Goal: Task Accomplishment & Management: Complete application form

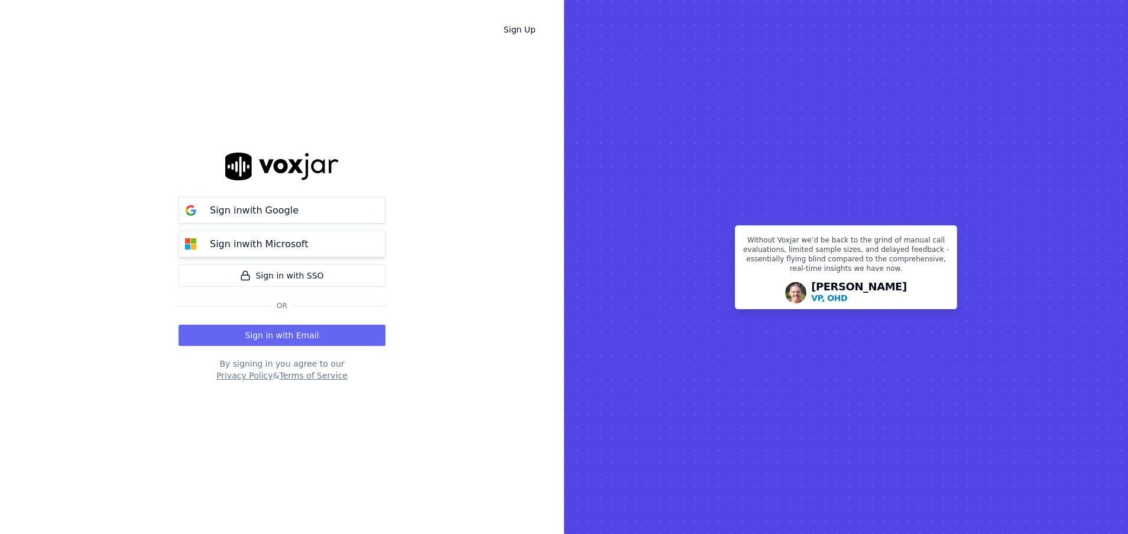
click at [272, 245] on p "Sign in with Microsoft" at bounding box center [259, 244] width 98 height 14
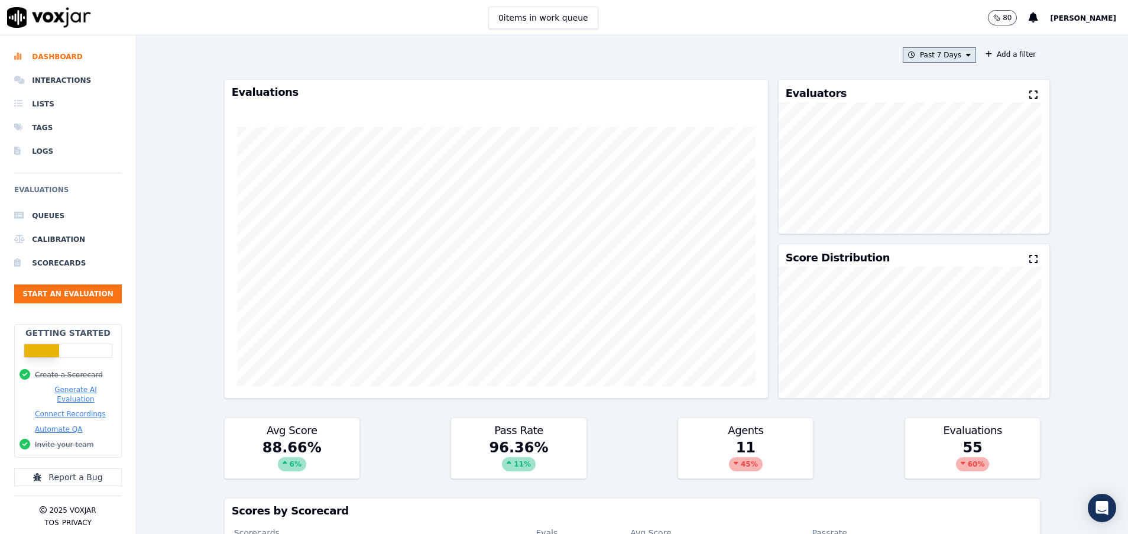
click at [944, 52] on button "Past 7 Days" at bounding box center [939, 54] width 73 height 15
click at [922, 89] on div "[DATE]" at bounding box center [934, 90] width 24 height 9
click at [947, 200] on button "Add" at bounding box center [958, 190] width 23 height 19
click at [942, 52] on button "[DATE]" at bounding box center [948, 54] width 56 height 15
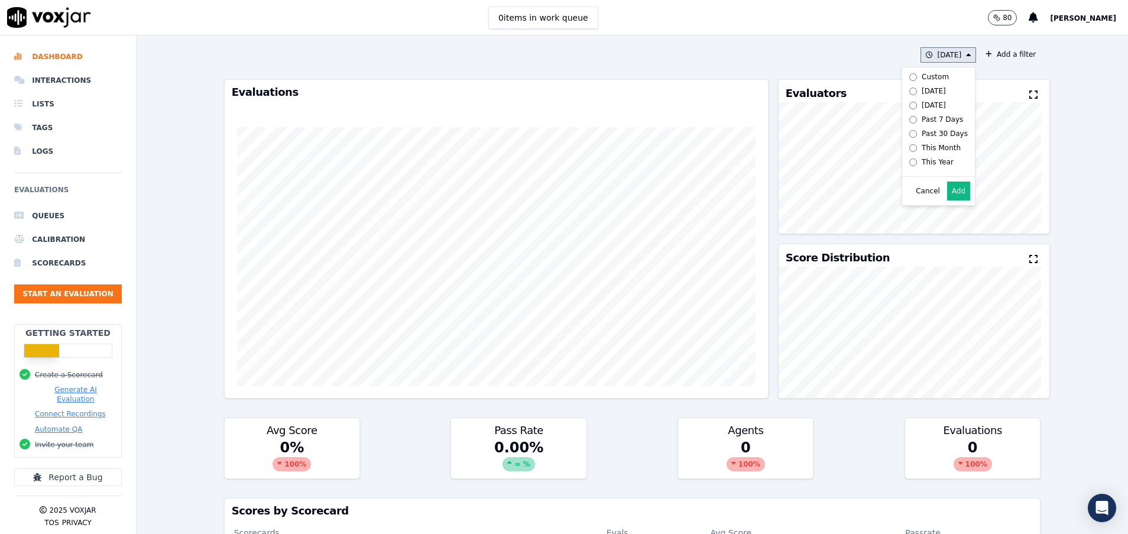
click at [922, 119] on div "Past 7 Days" at bounding box center [942, 119] width 41 height 9
click at [947, 200] on button "Add" at bounding box center [958, 190] width 23 height 19
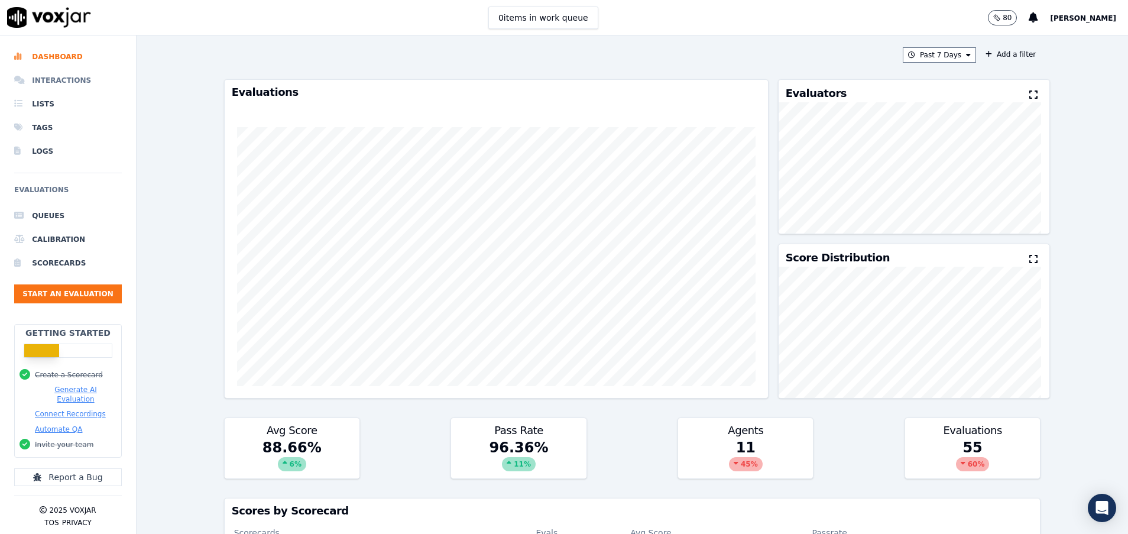
click at [66, 72] on li "Interactions" at bounding box center [68, 81] width 108 height 24
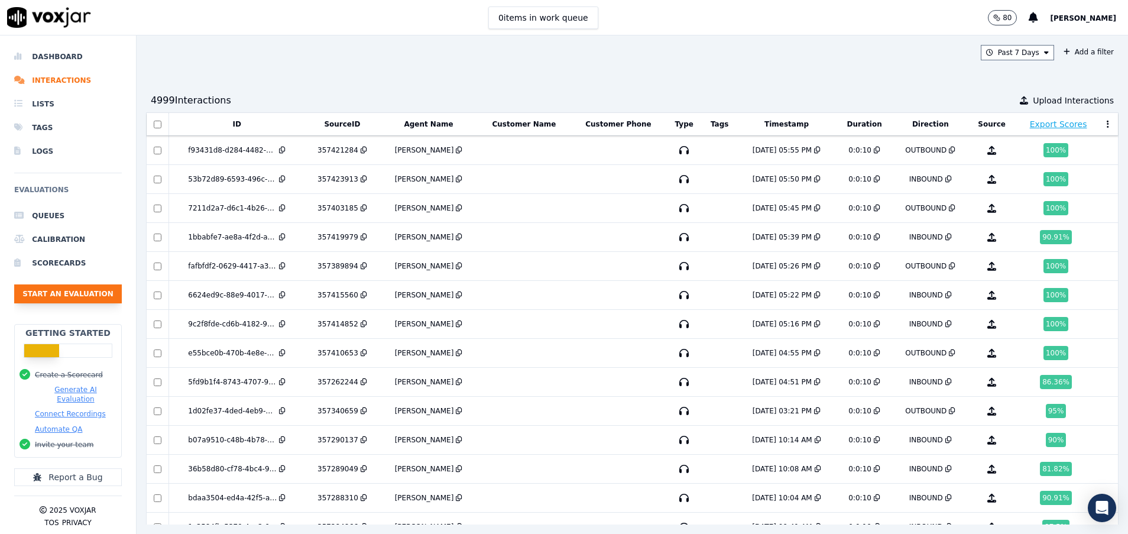
click at [89, 286] on button "Start an Evaluation" at bounding box center [68, 293] width 108 height 19
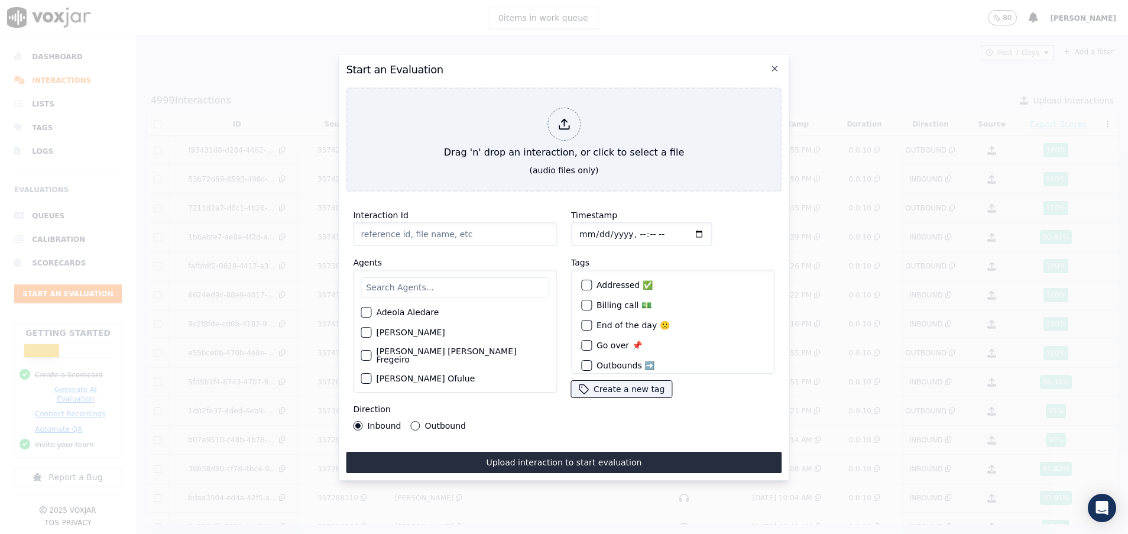
click at [371, 234] on input "Interaction Id" at bounding box center [455, 234] width 204 height 24
paste input "357484931"
type input "357484931"
click at [416, 278] on input "text" at bounding box center [455, 287] width 189 height 20
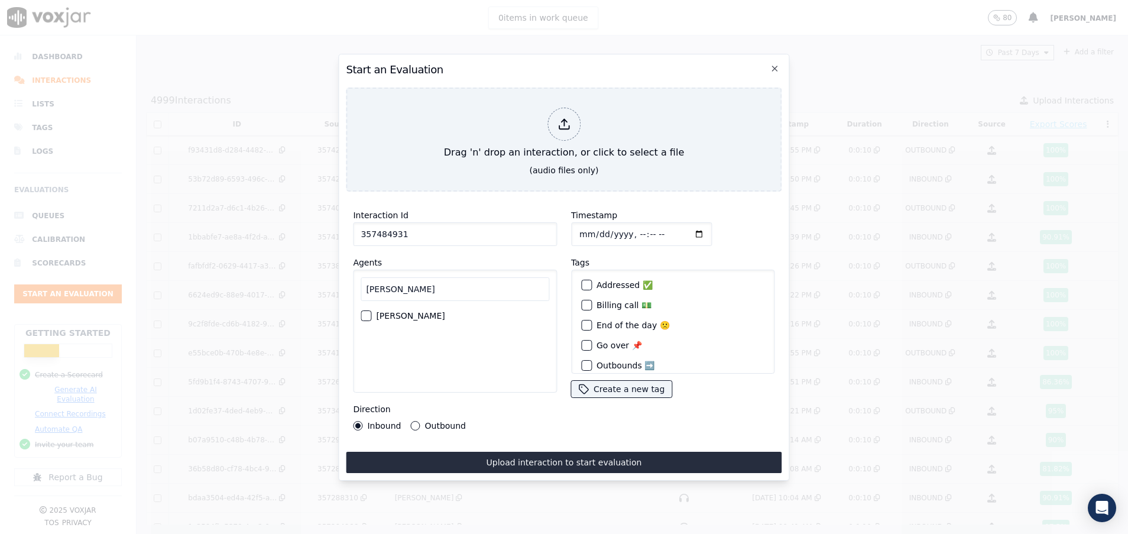
type input "[PERSON_NAME]"
click at [363, 312] on div "button" at bounding box center [365, 316] width 8 height 8
click at [412, 421] on button "Outbound" at bounding box center [415, 425] width 9 height 9
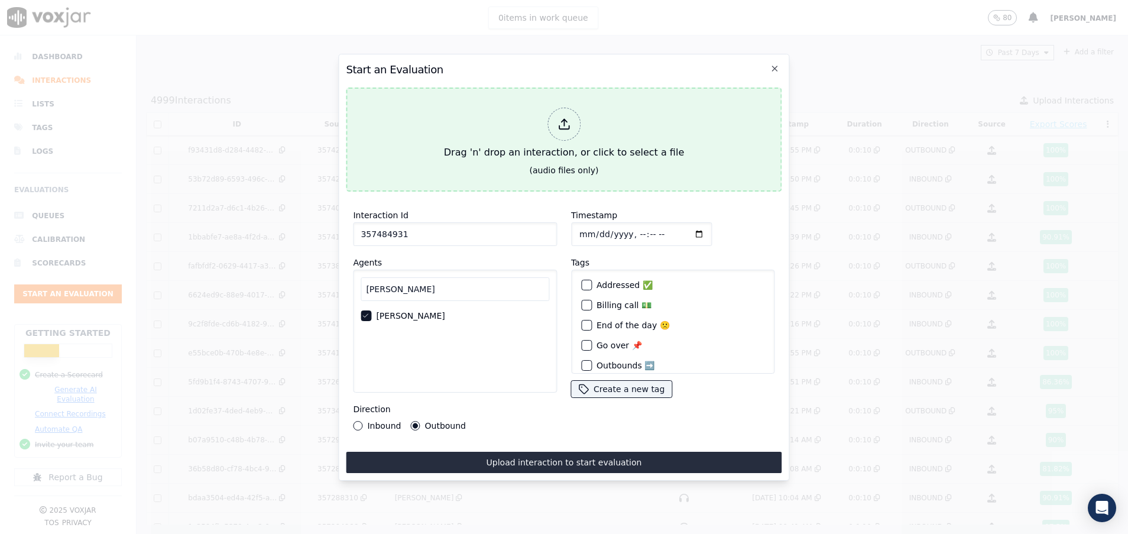
click at [507, 129] on div "Drag 'n' drop an interaction, or click to select a file" at bounding box center [563, 133] width 249 height 61
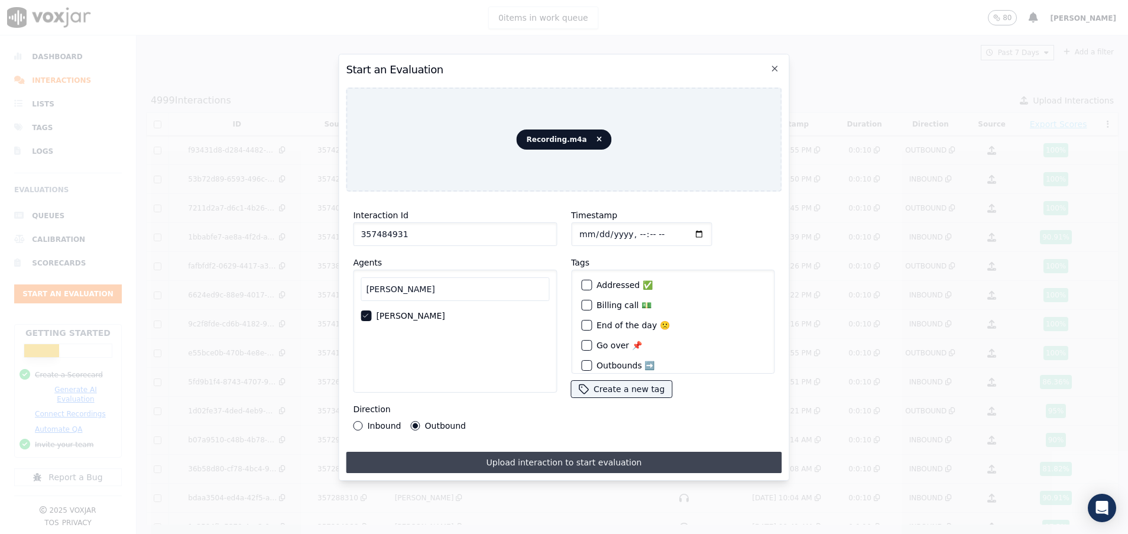
click at [488, 453] on button "Upload interaction to start evaluation" at bounding box center [564, 462] width 436 height 21
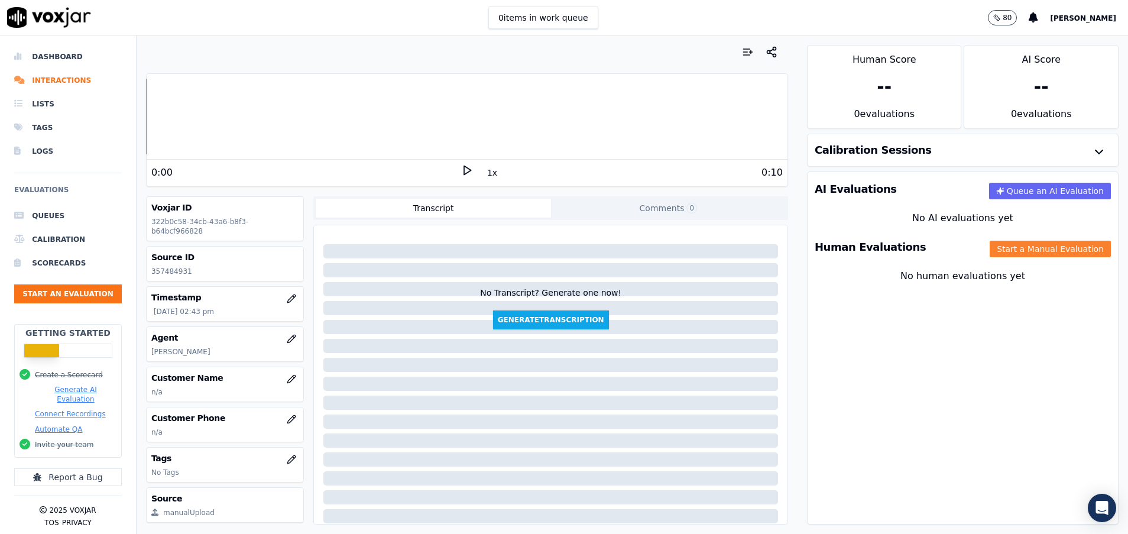
click at [1041, 247] on button "Start a Manual Evaluation" at bounding box center [1050, 249] width 121 height 17
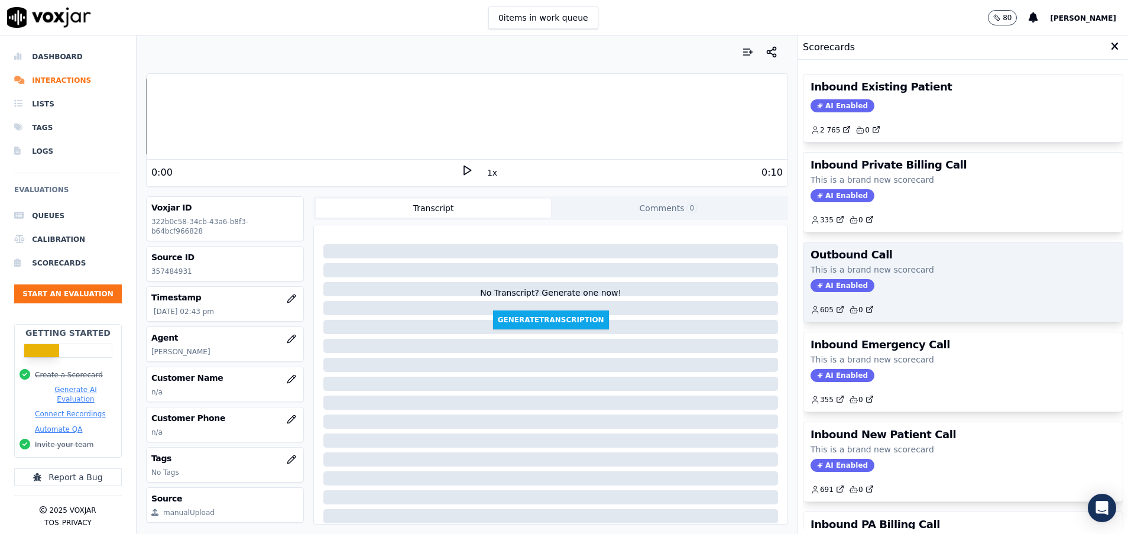
click at [959, 280] on div "AI Enabled" at bounding box center [962, 285] width 305 height 13
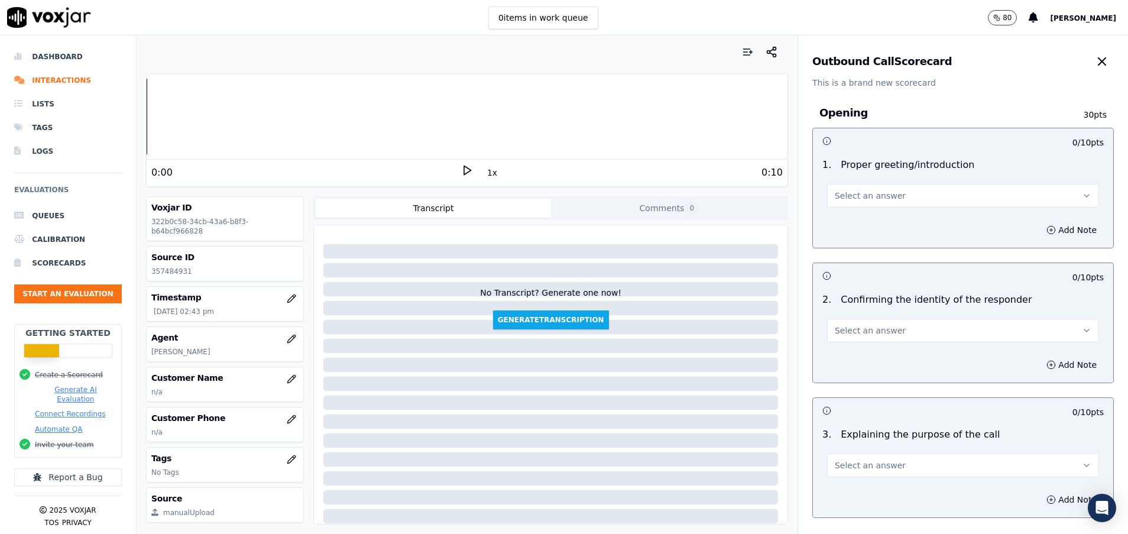
click at [894, 202] on button "Select an answer" at bounding box center [963, 196] width 272 height 24
click at [885, 221] on div "Yes" at bounding box center [934, 222] width 244 height 19
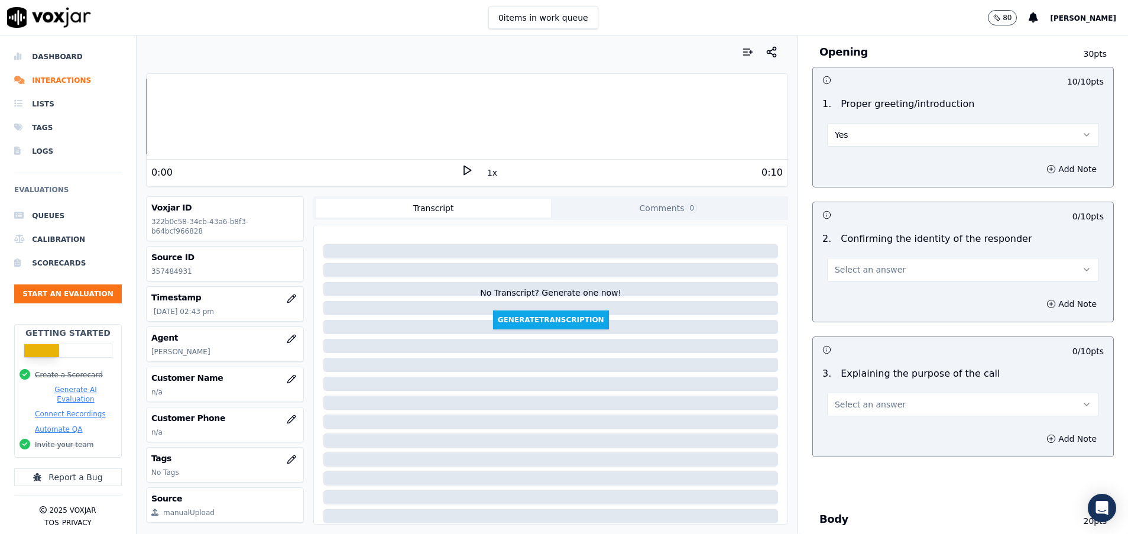
scroll to position [89, 0]
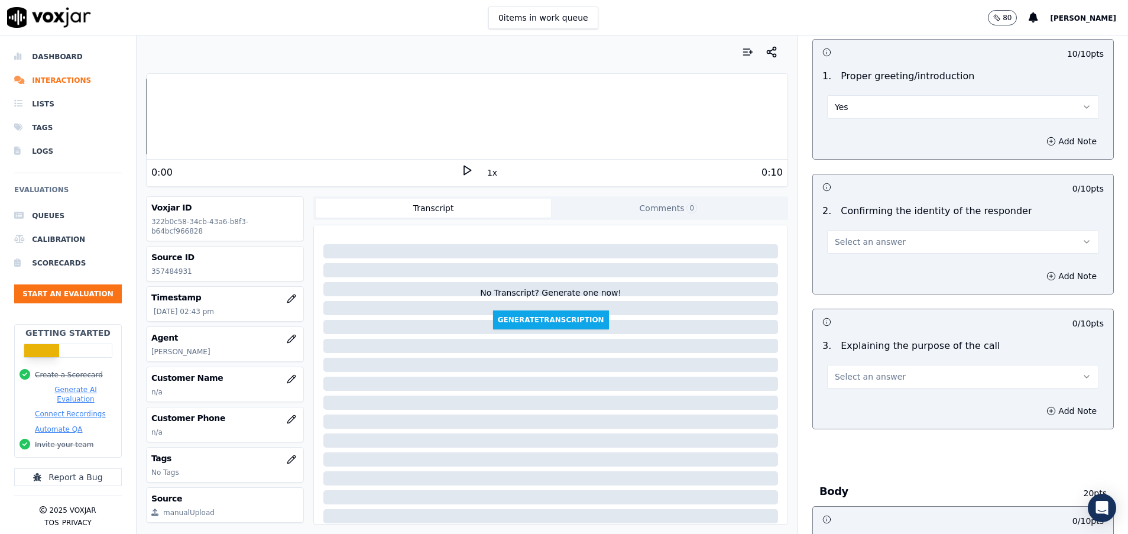
click at [886, 238] on button "Select an answer" at bounding box center [963, 242] width 272 height 24
click at [886, 261] on div "Yes" at bounding box center [934, 268] width 244 height 19
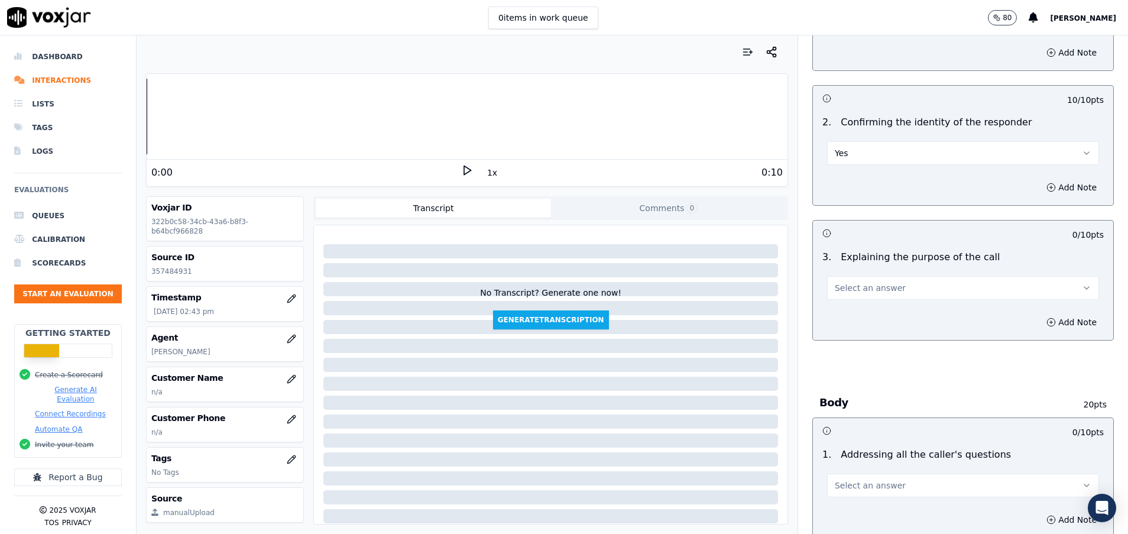
click at [887, 294] on button "Select an answer" at bounding box center [963, 288] width 272 height 24
click at [894, 319] on div "Yes" at bounding box center [934, 314] width 244 height 19
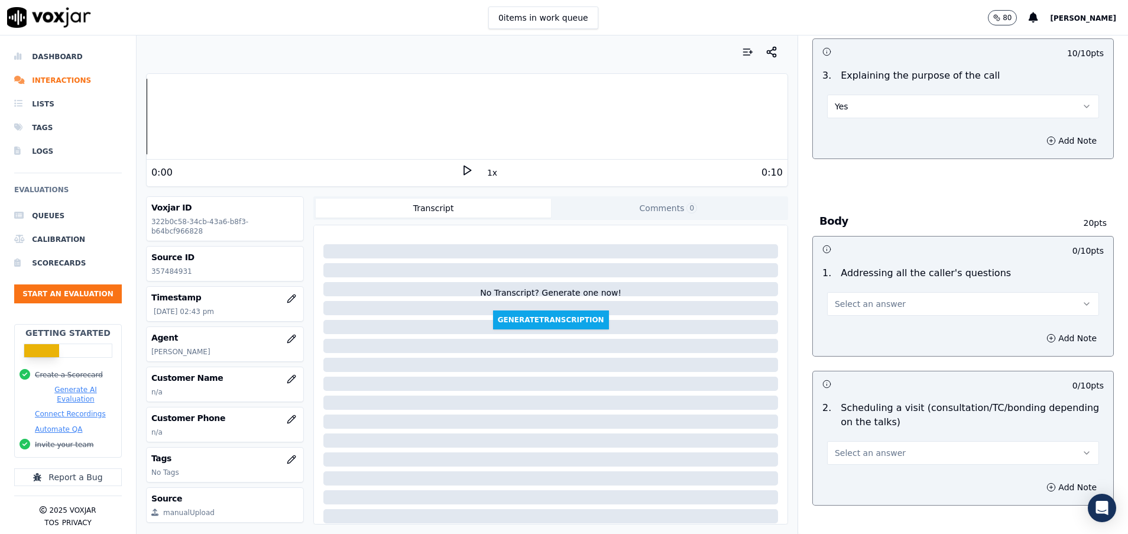
scroll to position [443, 0]
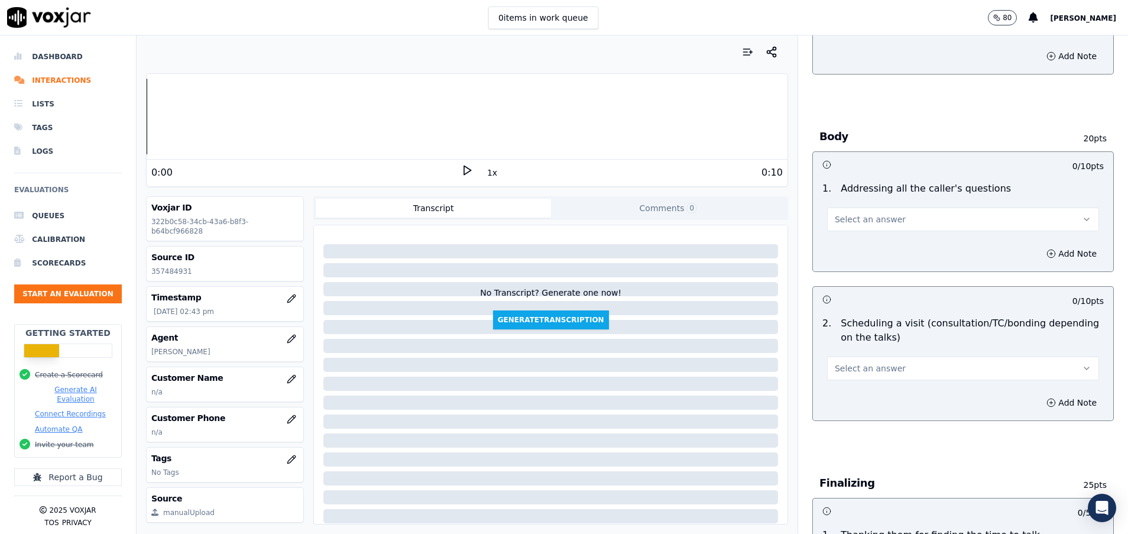
click at [896, 218] on button "Select an answer" at bounding box center [963, 219] width 272 height 24
click at [897, 238] on div "Yes" at bounding box center [934, 245] width 244 height 19
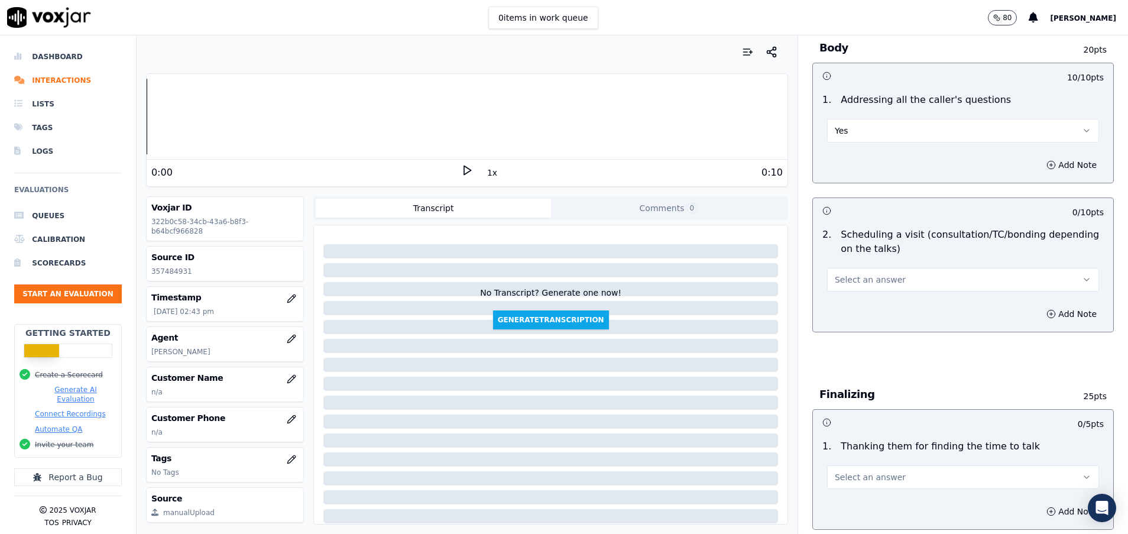
click at [888, 273] on button "Select an answer" at bounding box center [963, 280] width 272 height 24
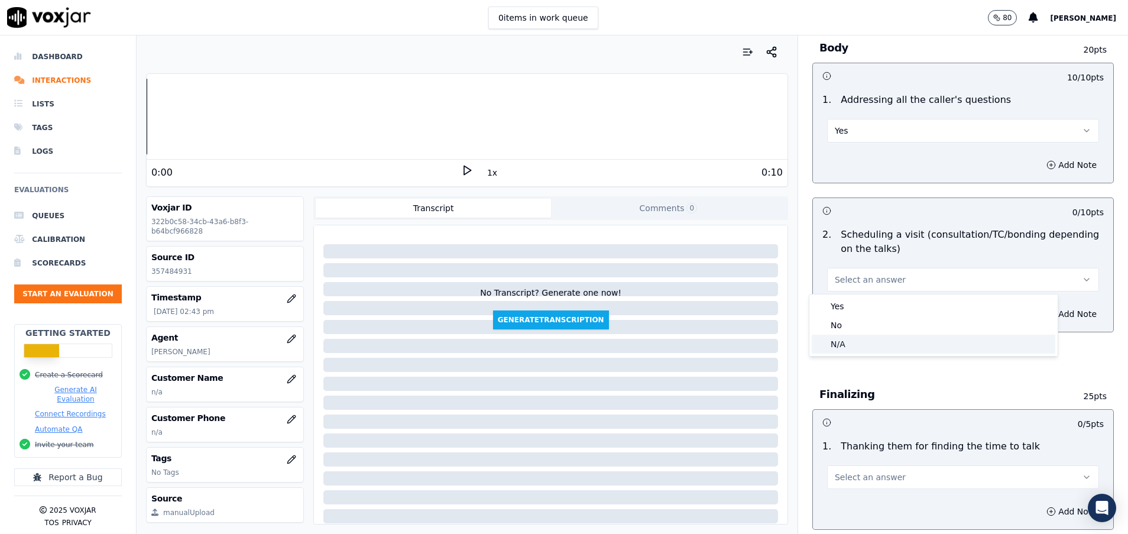
click at [864, 341] on div "N/A" at bounding box center [934, 344] width 244 height 19
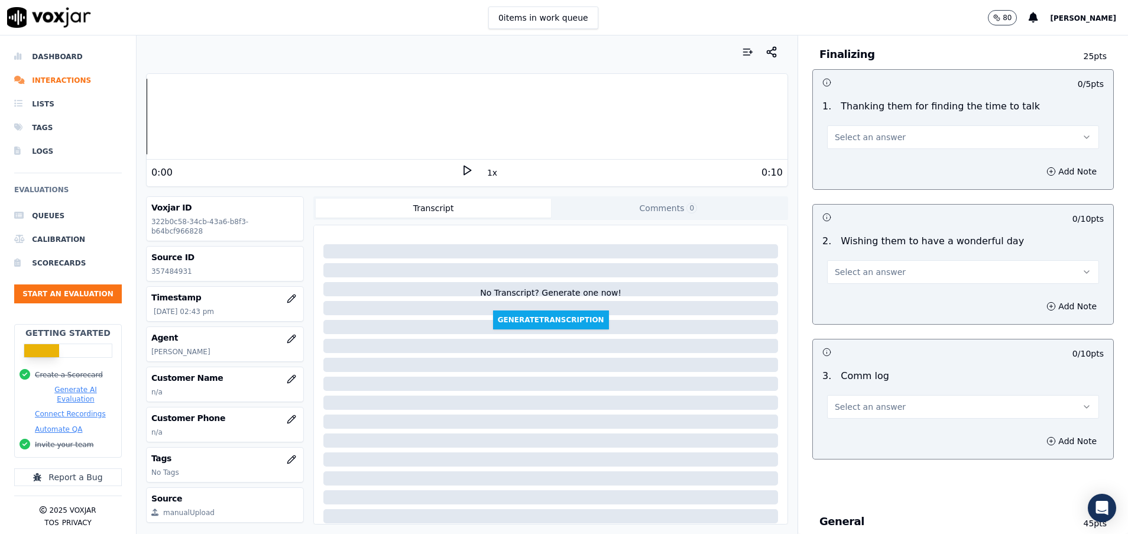
scroll to position [887, 0]
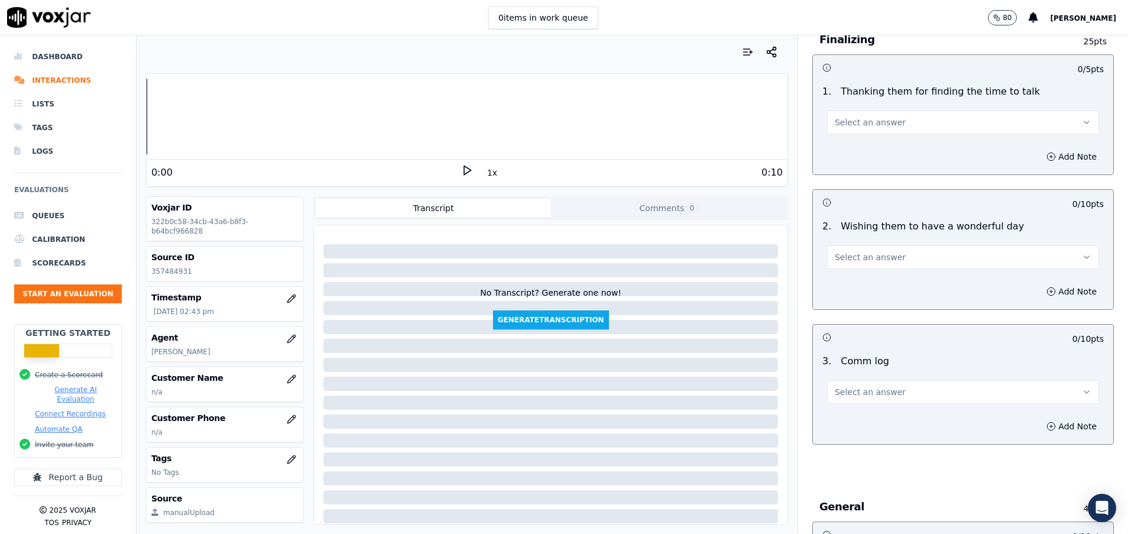
click at [862, 387] on span "Select an answer" at bounding box center [870, 392] width 71 height 12
click at [862, 412] on div "Yes" at bounding box center [934, 418] width 244 height 19
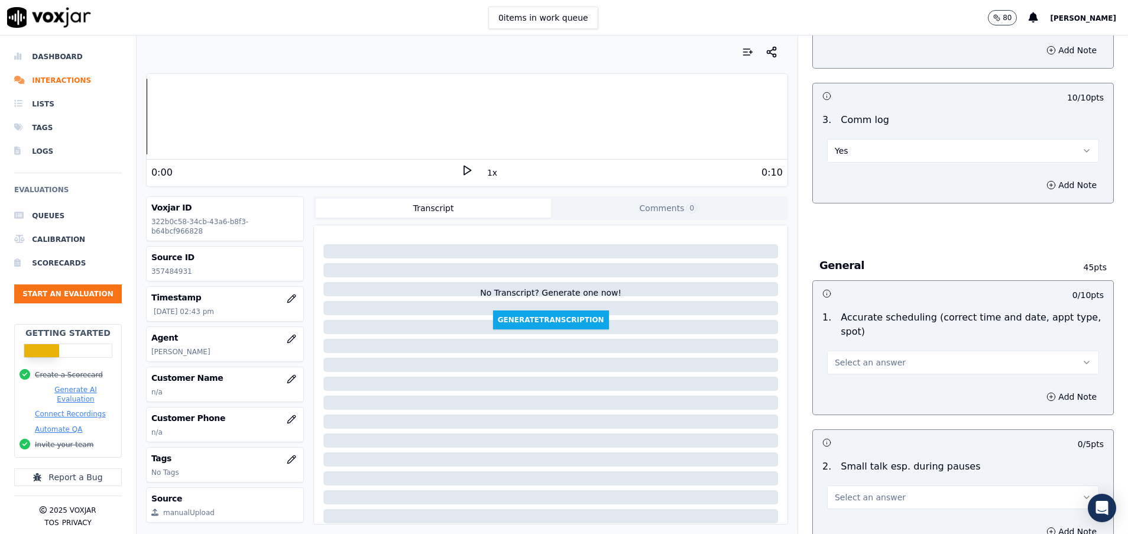
scroll to position [1153, 0]
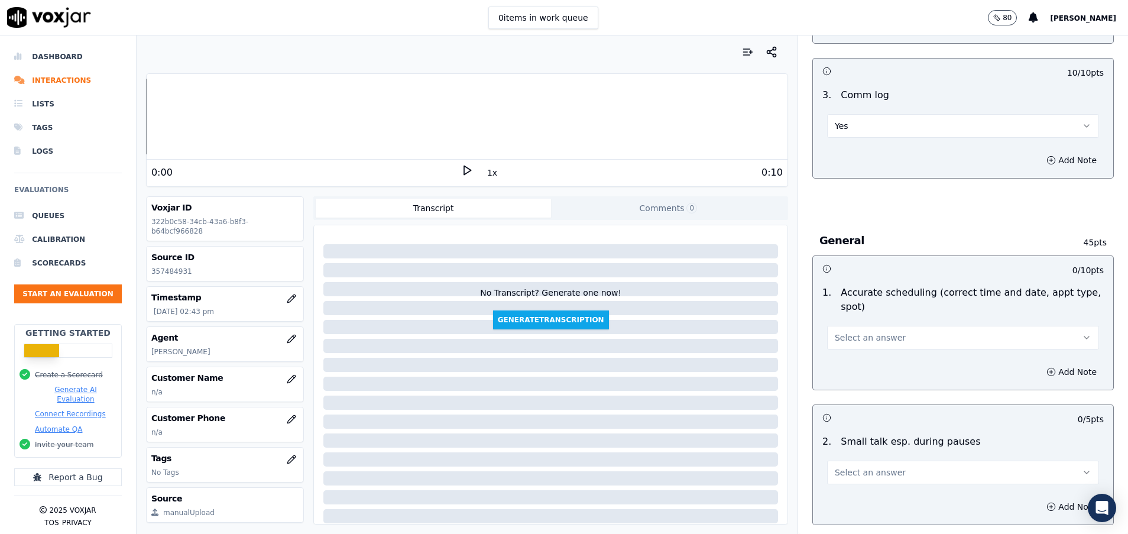
click at [878, 333] on button "Select an answer" at bounding box center [963, 338] width 272 height 24
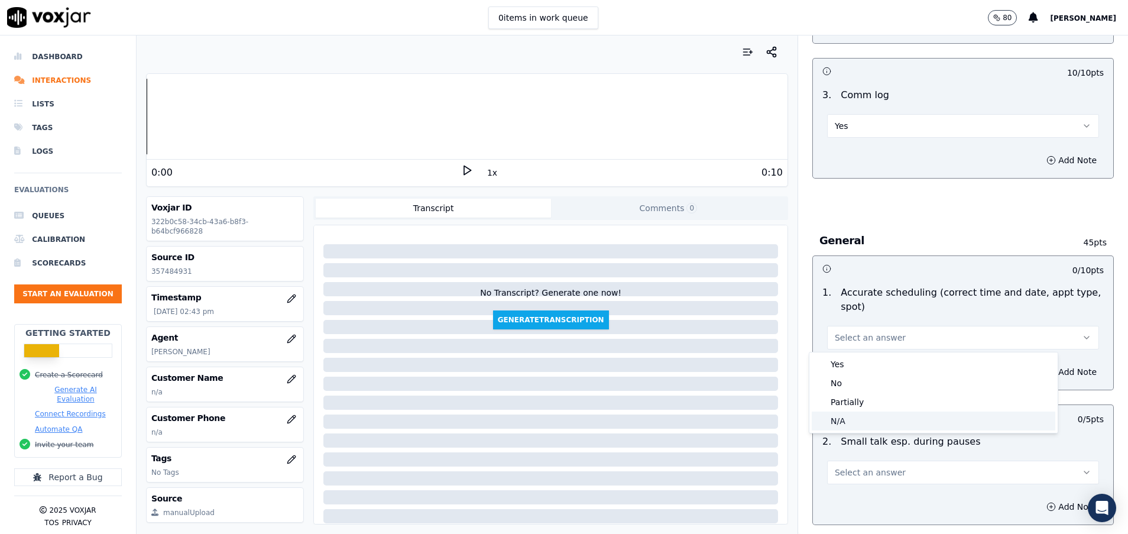
click at [865, 420] on div "N/A" at bounding box center [934, 420] width 244 height 19
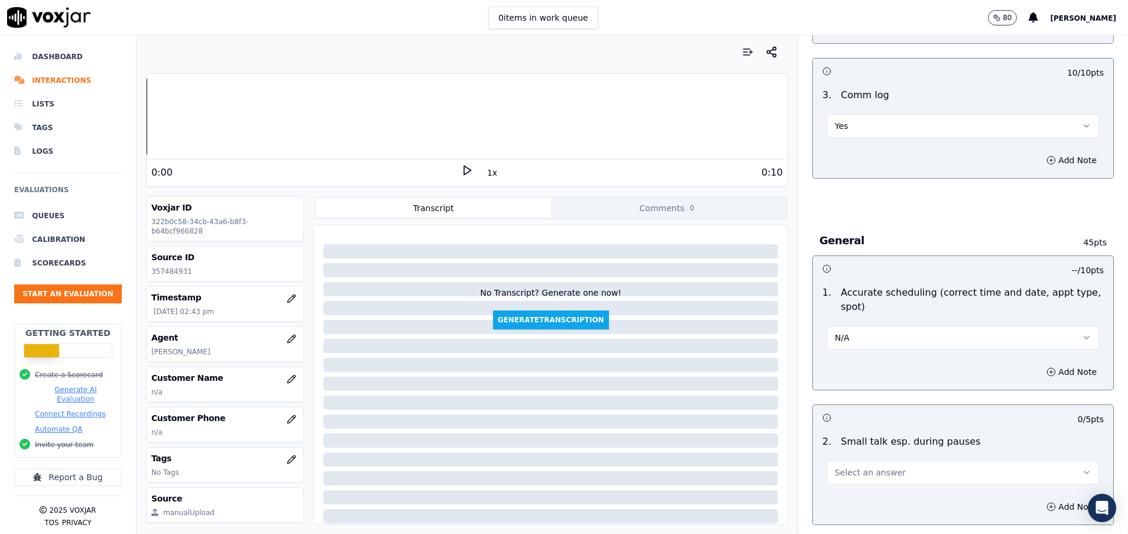
scroll to position [1241, 0]
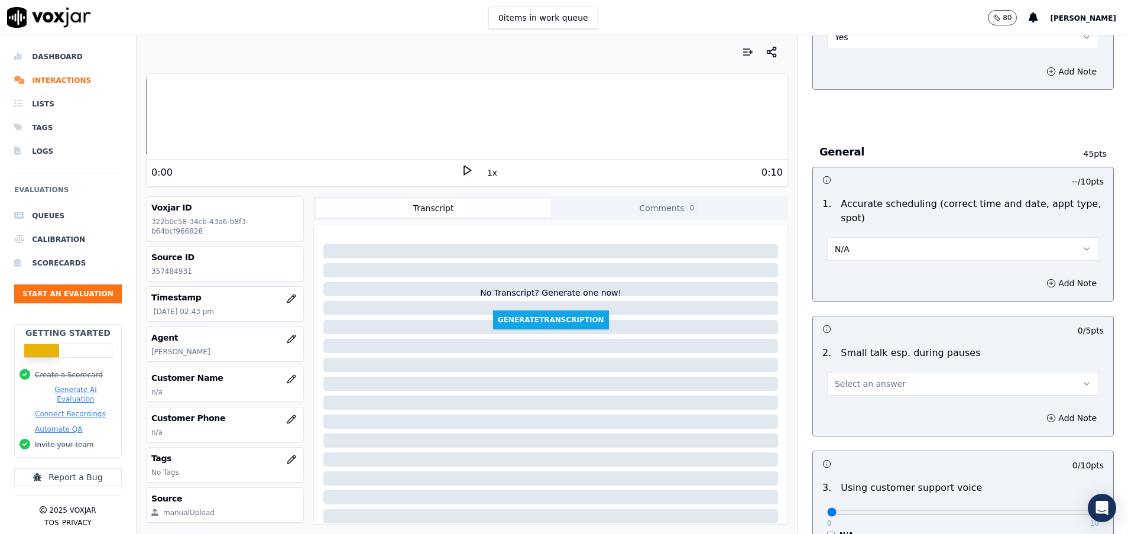
click at [867, 378] on span "Select an answer" at bounding box center [870, 384] width 71 height 12
click at [859, 447] on div "N/A" at bounding box center [934, 448] width 244 height 19
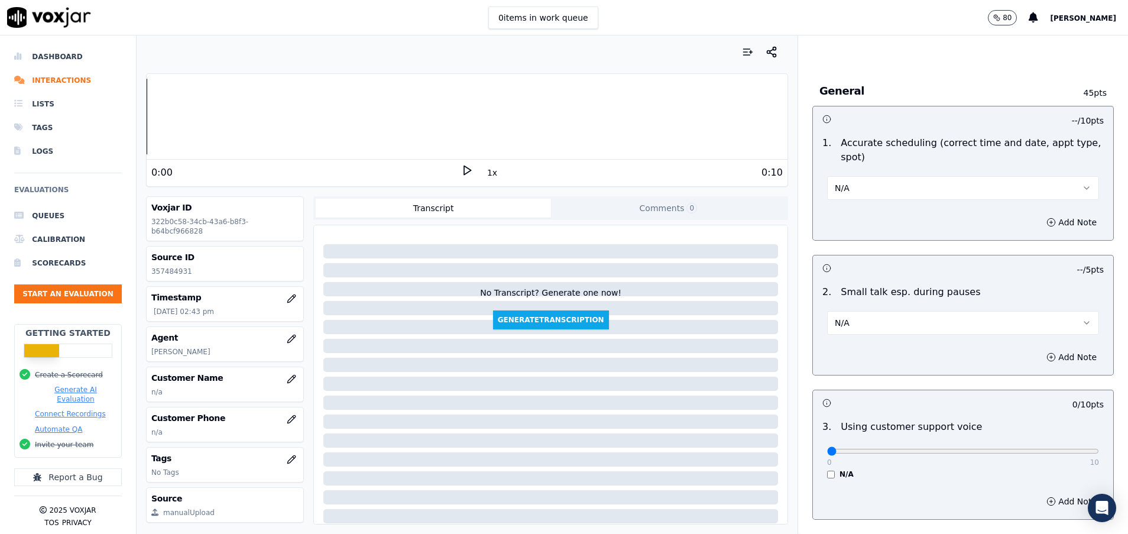
scroll to position [1330, 0]
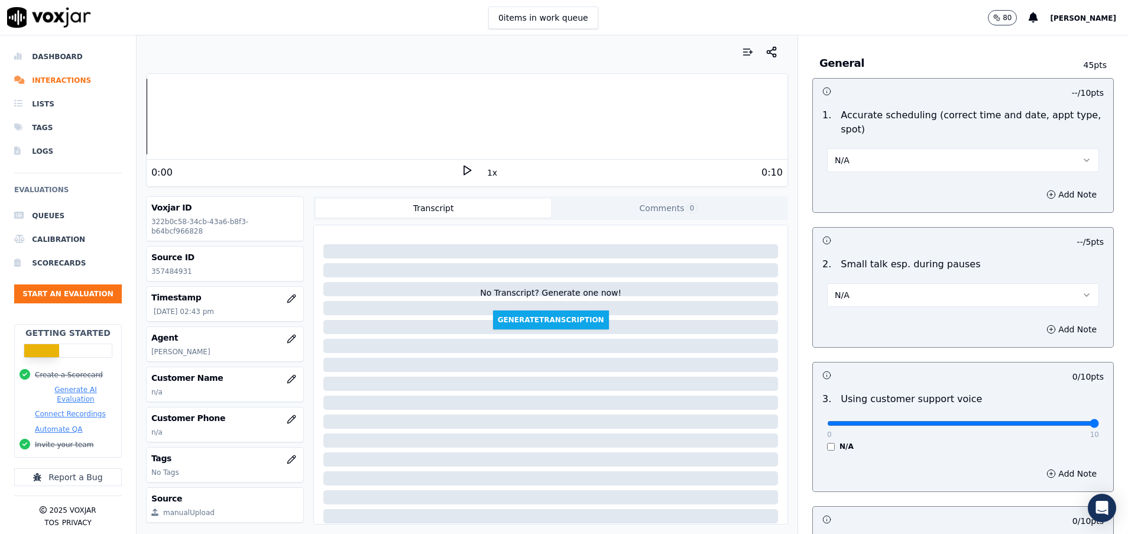
drag, startPoint x: 820, startPoint y: 424, endPoint x: 1100, endPoint y: 459, distance: 282.4
type input "10"
click at [1099, 426] on input "range" at bounding box center [963, 423] width 272 height 5
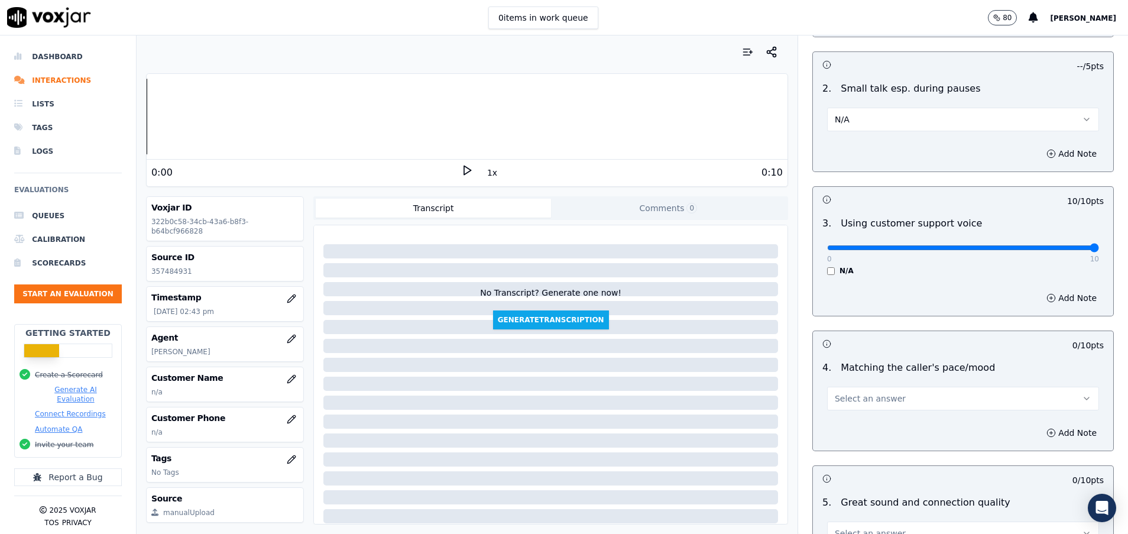
scroll to position [1507, 0]
click at [942, 398] on button "Select an answer" at bounding box center [963, 397] width 272 height 24
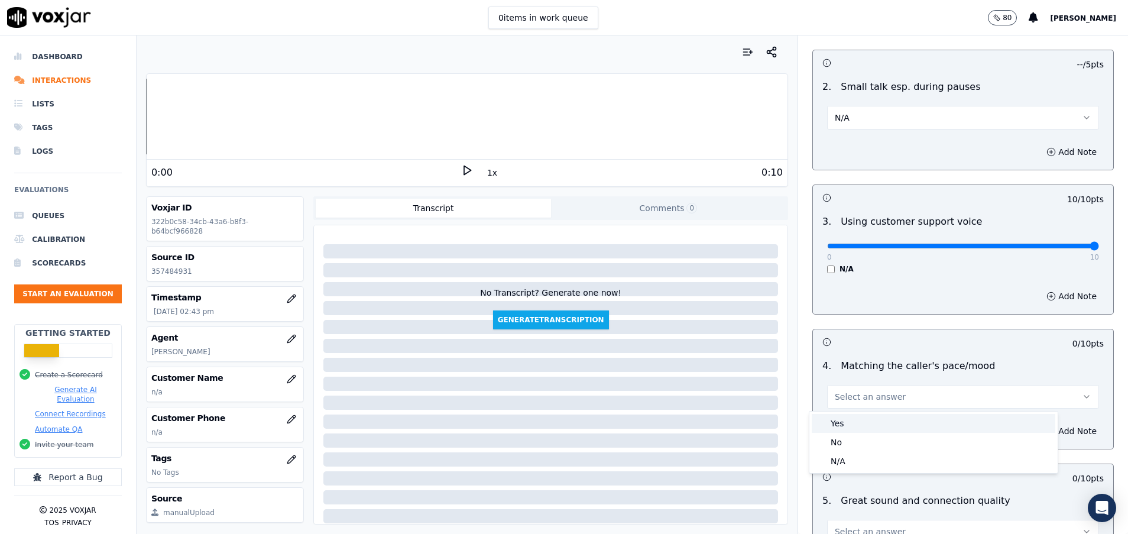
click at [915, 428] on div "Yes" at bounding box center [934, 423] width 244 height 19
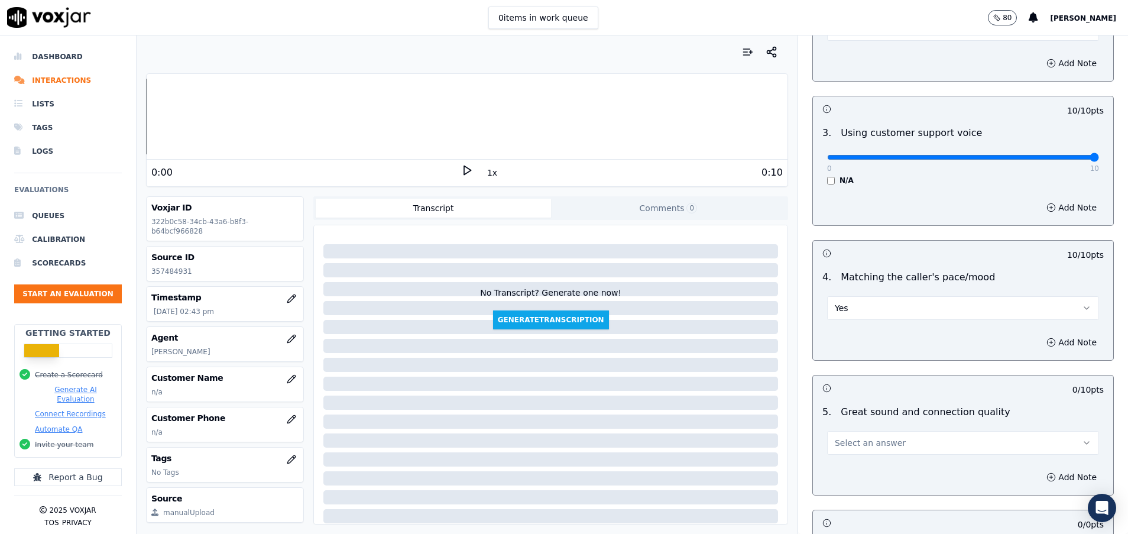
scroll to position [1685, 0]
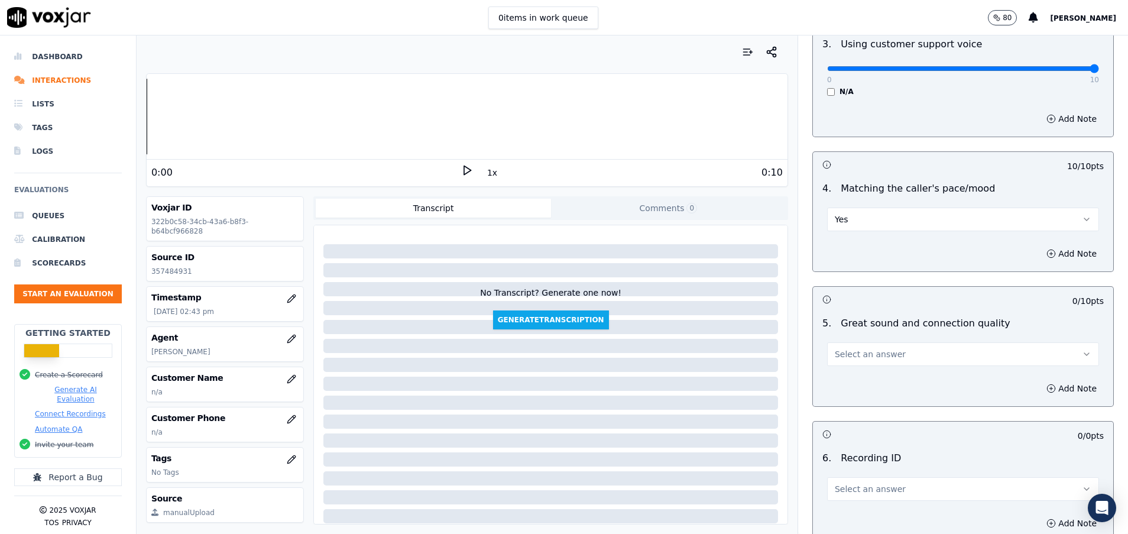
click at [890, 356] on button "Select an answer" at bounding box center [963, 354] width 272 height 24
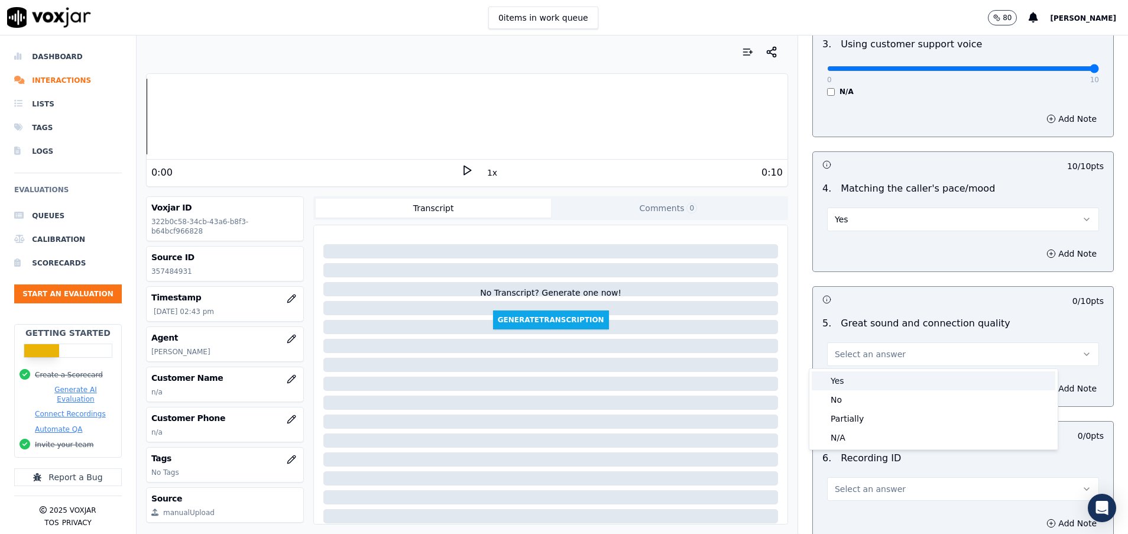
click at [890, 380] on div "Yes" at bounding box center [934, 380] width 244 height 19
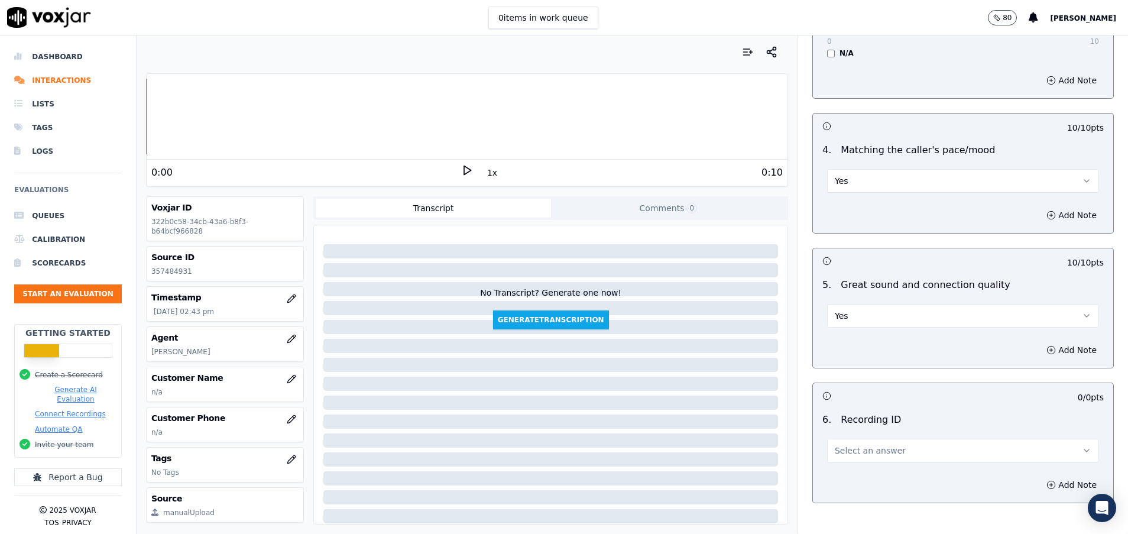
scroll to position [1773, 0]
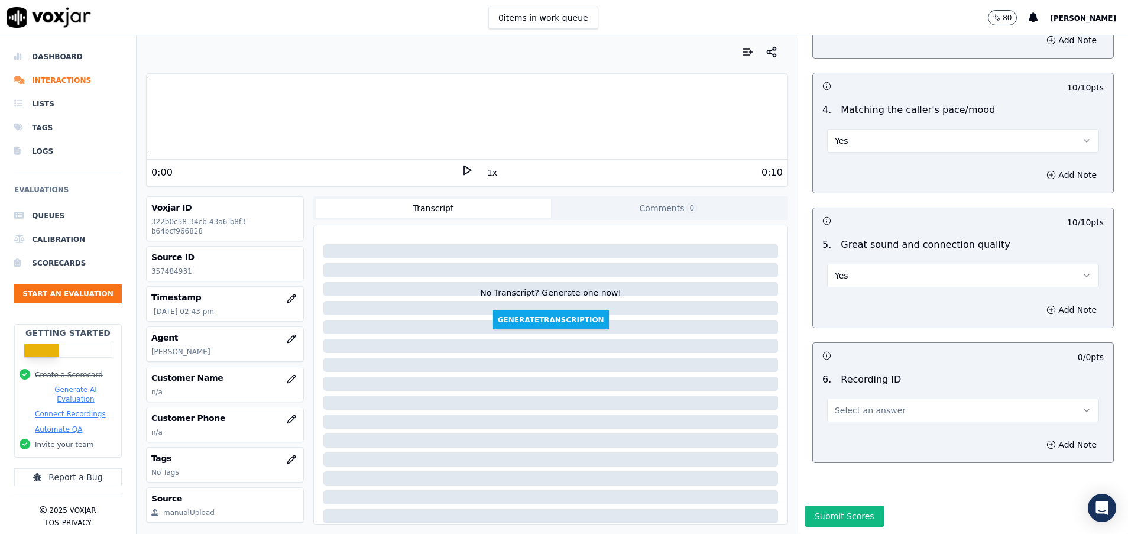
click at [886, 407] on button "Select an answer" at bounding box center [963, 410] width 272 height 24
click at [887, 431] on div "N/A" at bounding box center [934, 433] width 244 height 19
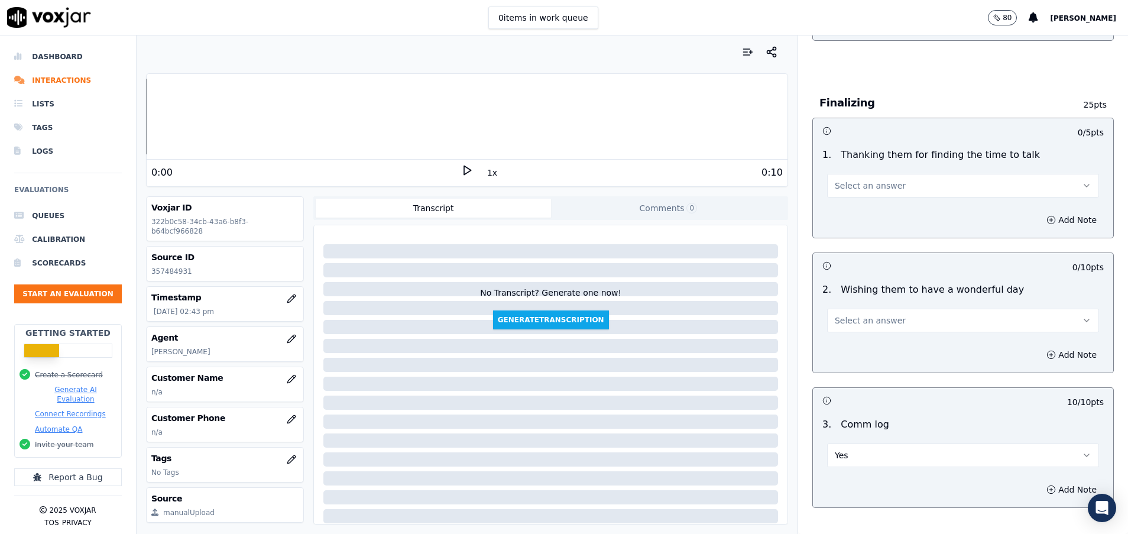
scroll to position [798, 0]
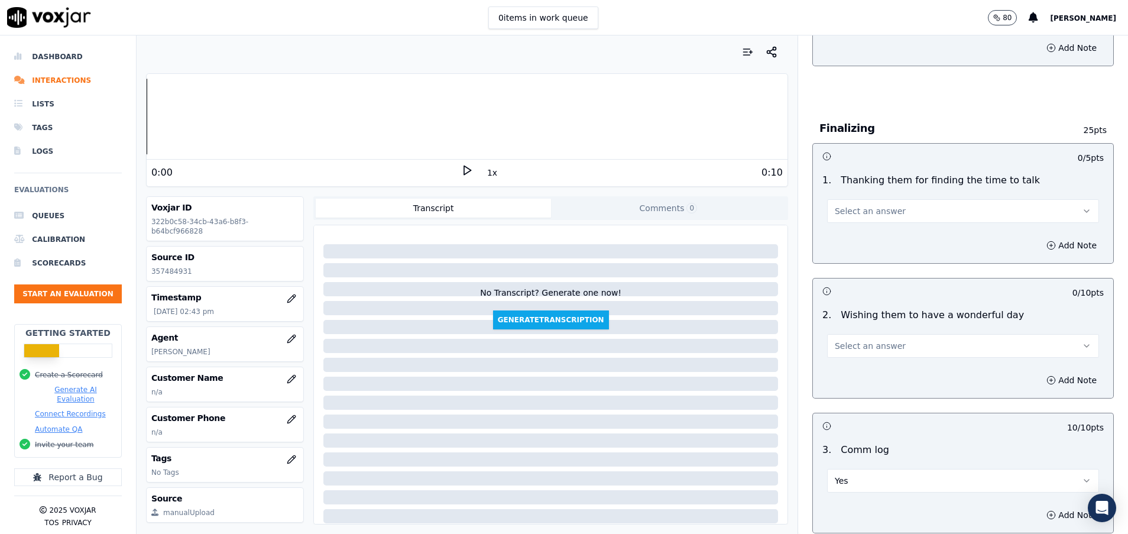
click at [916, 216] on button "Select an answer" at bounding box center [963, 211] width 272 height 24
click at [885, 235] on div "Yes" at bounding box center [934, 237] width 244 height 19
click at [864, 342] on span "Select an answer" at bounding box center [870, 346] width 71 height 12
click at [845, 371] on div "Yes" at bounding box center [934, 372] width 244 height 19
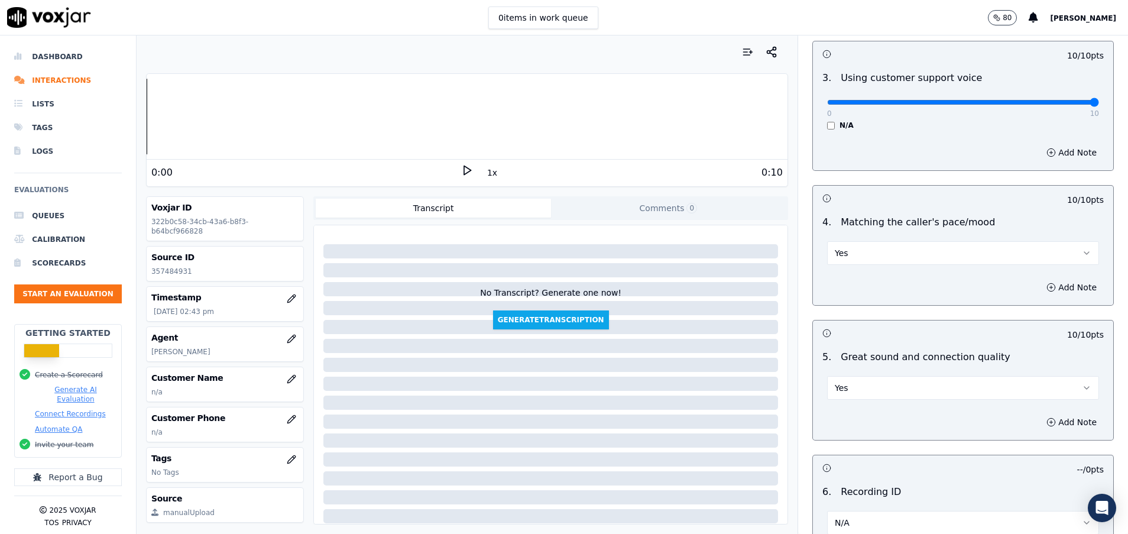
scroll to position [1804, 0]
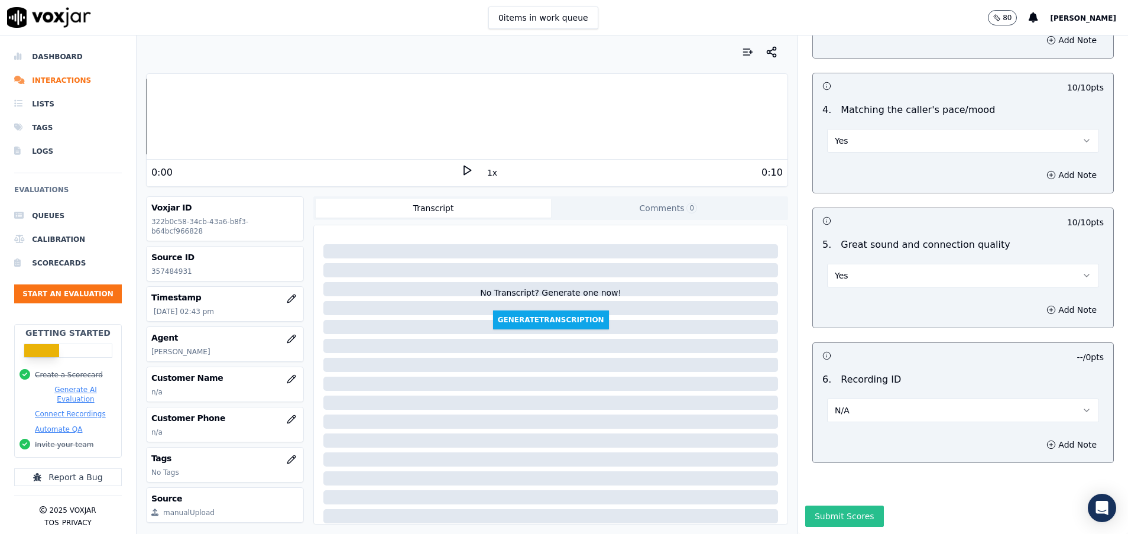
click at [809, 505] on button "Submit Scores" at bounding box center [844, 515] width 79 height 21
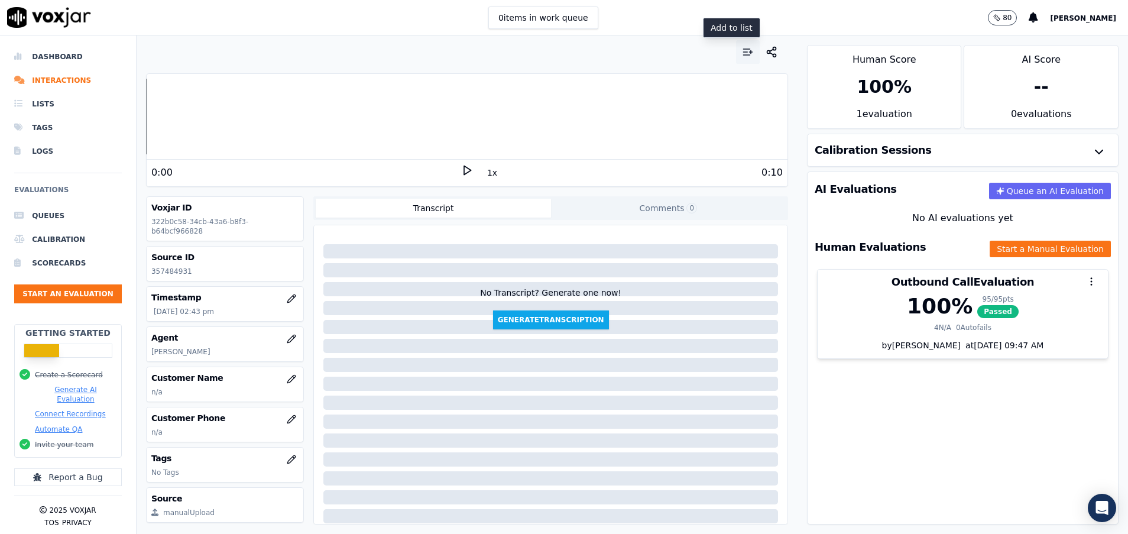
click at [742, 53] on icon "button" at bounding box center [748, 52] width 12 height 12
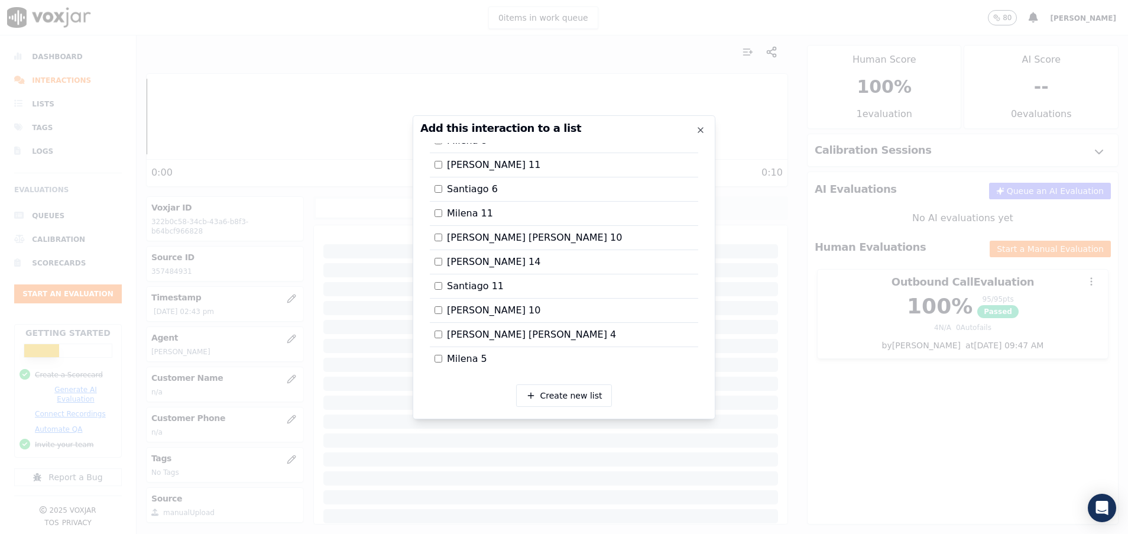
scroll to position [864, 0]
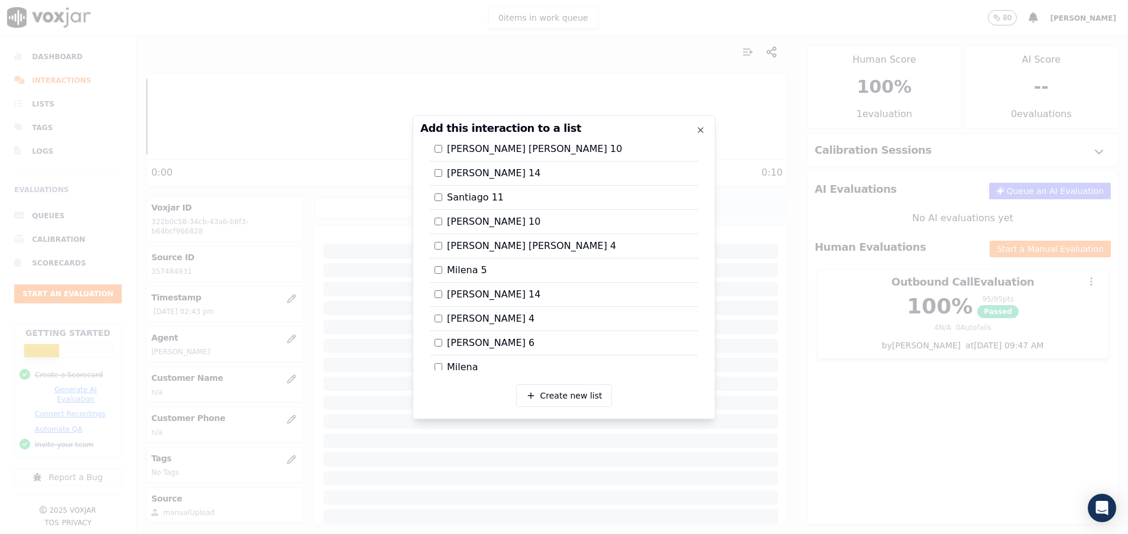
click at [890, 375] on div at bounding box center [564, 267] width 1128 height 534
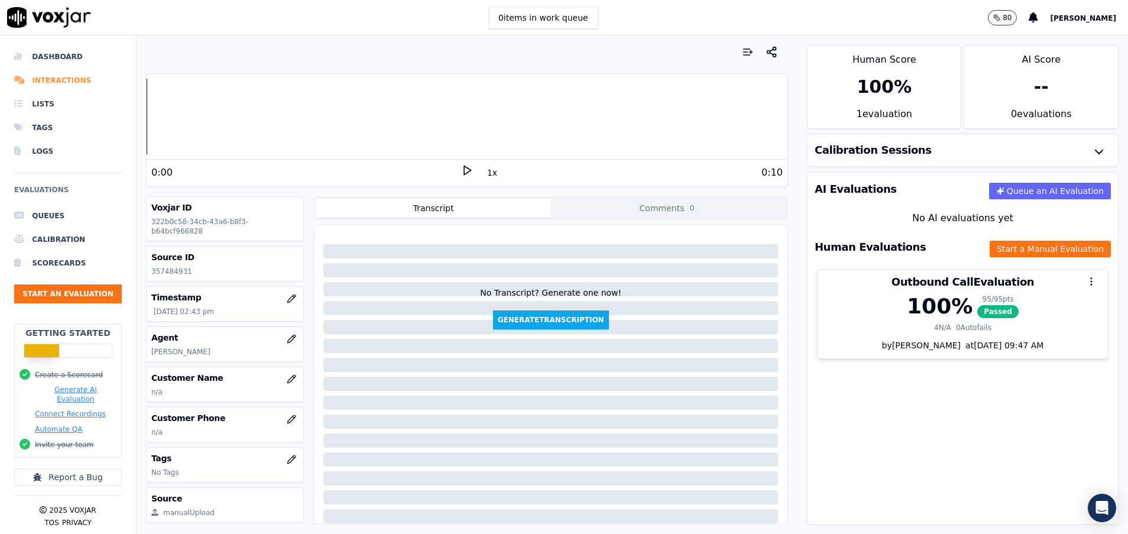
click at [67, 82] on li "Interactions" at bounding box center [68, 81] width 108 height 24
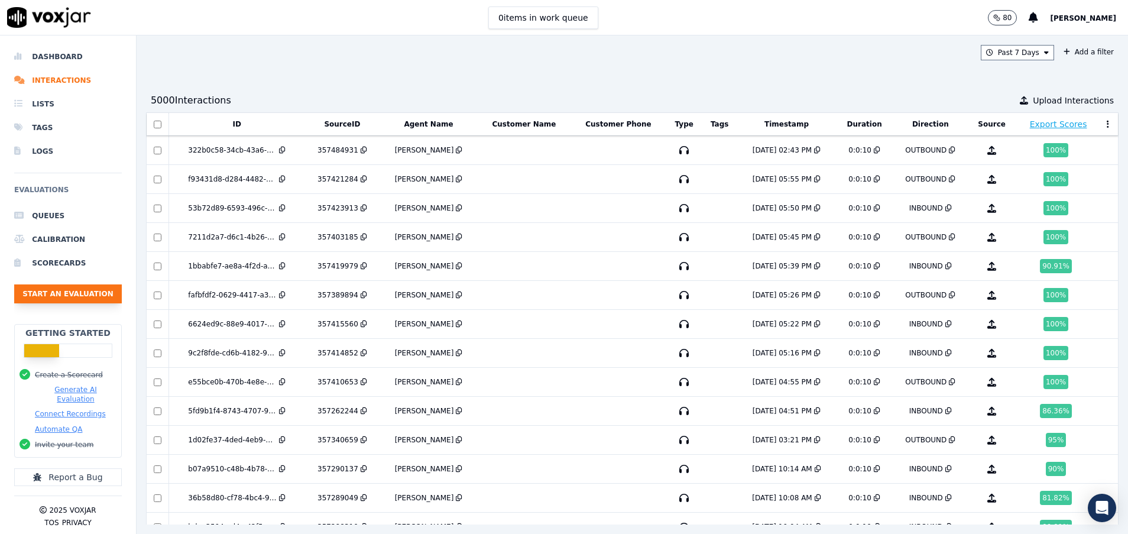
click at [80, 300] on button "Start an Evaluation" at bounding box center [68, 293] width 108 height 19
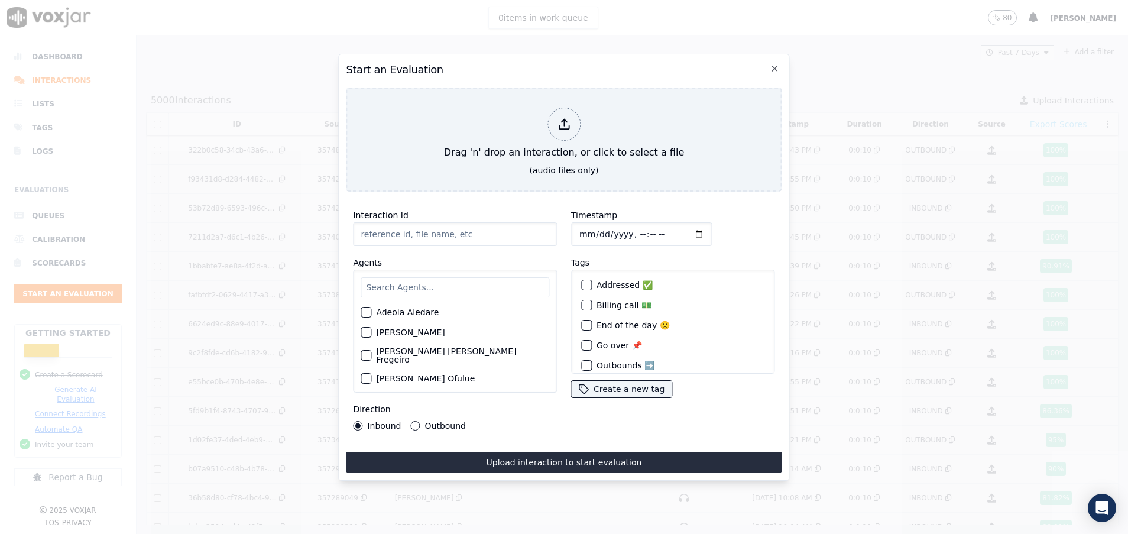
click at [388, 229] on input "Interaction Id" at bounding box center [455, 234] width 204 height 24
paste input "357481266"
type input "357481266"
click at [435, 280] on input "text" at bounding box center [455, 287] width 189 height 20
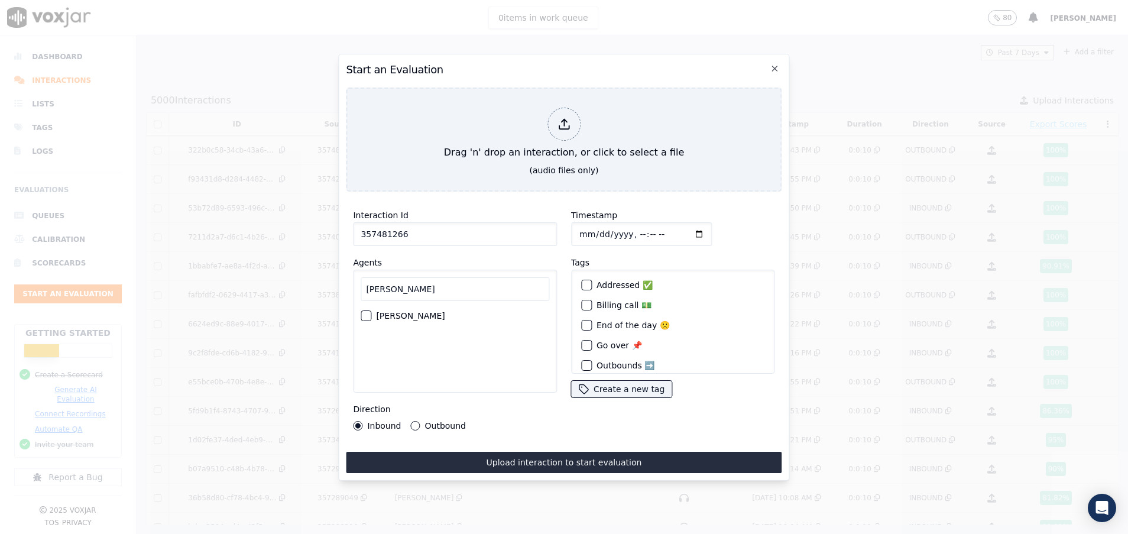
type input "[PERSON_NAME]"
click at [364, 312] on div "button" at bounding box center [365, 316] width 8 height 8
click at [411, 421] on button "Outbound" at bounding box center [415, 425] width 9 height 9
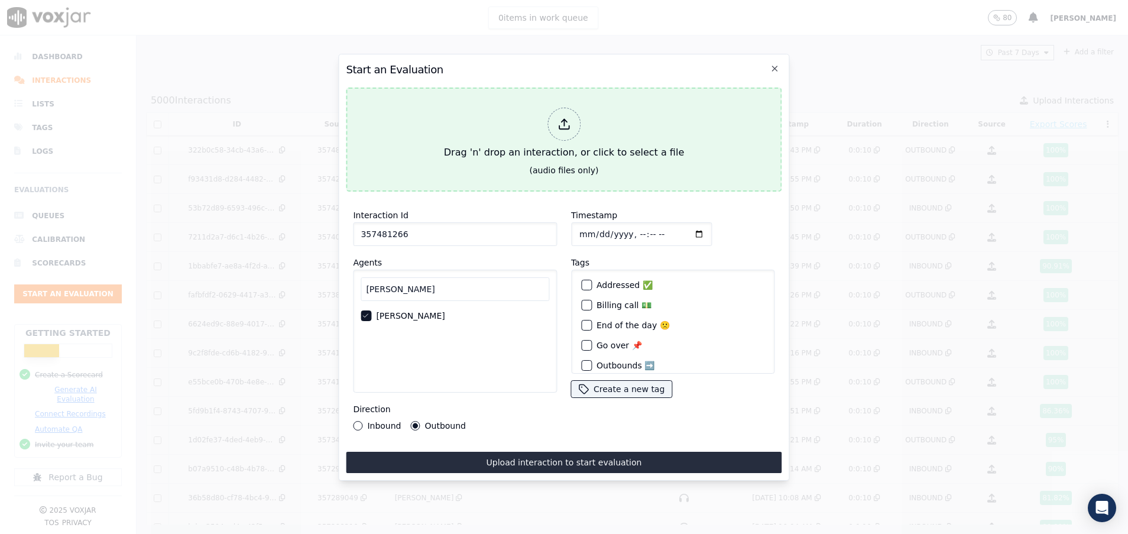
click at [471, 138] on div "Drag 'n' drop an interaction, or click to select a file" at bounding box center [563, 133] width 249 height 61
